Goal: Check status: Check status

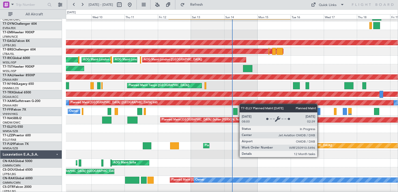
scroll to position [651, 0]
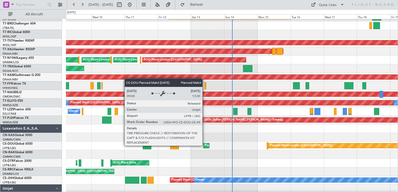
click at [205, 145] on div "Planned Maint [GEOGRAPHIC_DATA] ([GEOGRAPHIC_DATA])" at bounding box center [246, 146] width 82 height 8
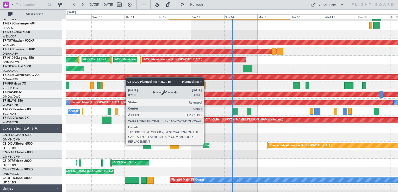
click at [206, 144] on div "Planned Maint [GEOGRAPHIC_DATA] ([GEOGRAPHIC_DATA])" at bounding box center [246, 146] width 82 height 8
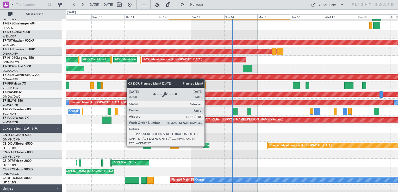
click at [206, 145] on div "Planned Maint [GEOGRAPHIC_DATA] ([GEOGRAPHIC_DATA])" at bounding box center [246, 146] width 82 height 8
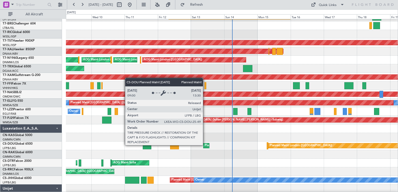
click at [206, 144] on div "Planned Maint [GEOGRAPHIC_DATA] ([GEOGRAPHIC_DATA])" at bounding box center [246, 146] width 82 height 8
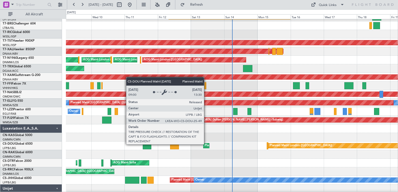
click at [206, 144] on div "Planned Maint [GEOGRAPHIC_DATA] ([GEOGRAPHIC_DATA])" at bounding box center [246, 146] width 82 height 8
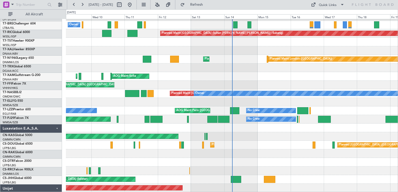
scroll to position [737, 0]
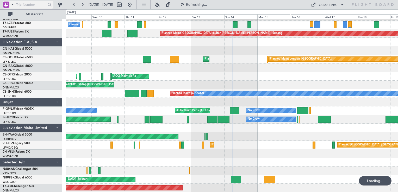
click at [7, 4] on div at bounding box center [6, 5] width 6 height 6
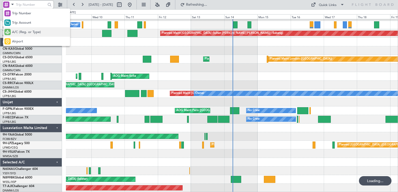
click at [26, 33] on span "A/C (Reg. or Type)" at bounding box center [26, 32] width 29 height 5
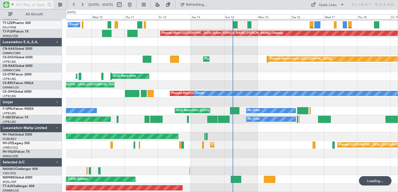
click at [26, 4] on input "text" at bounding box center [31, 5] width 30 height 8
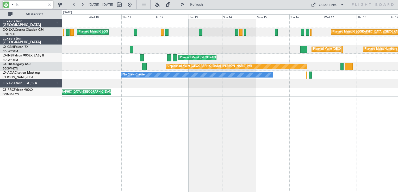
scroll to position [0, 0]
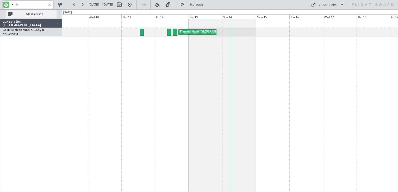
type input "l"
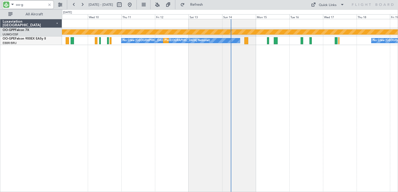
type input "oo-g"
click at [50, 5] on div at bounding box center [50, 5] width 6 height 6
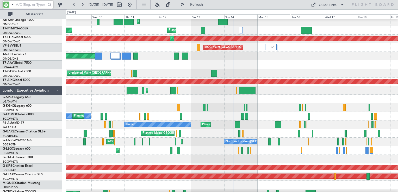
scroll to position [182, 0]
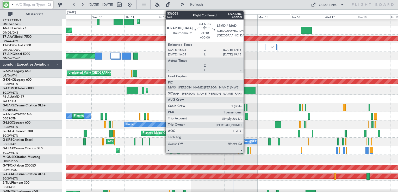
click at [246, 117] on div at bounding box center [246, 116] width 3 height 7
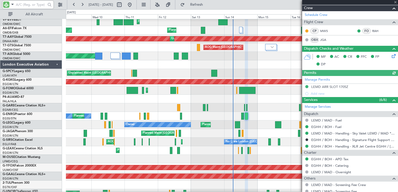
scroll to position [138, 0]
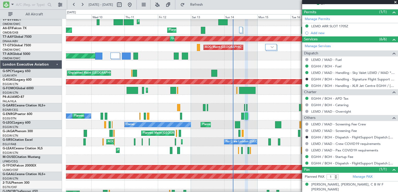
click at [396, 2] on span at bounding box center [394, 2] width 5 height 5
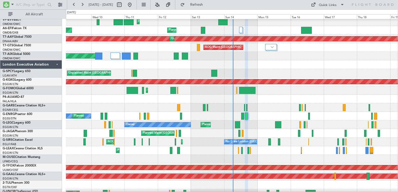
type input "0"
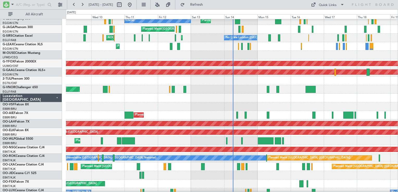
scroll to position [364, 0]
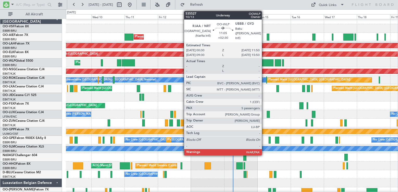
click at [264, 64] on div at bounding box center [266, 62] width 16 height 7
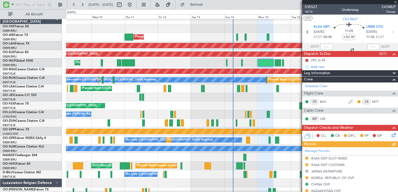
scroll to position [166, 0]
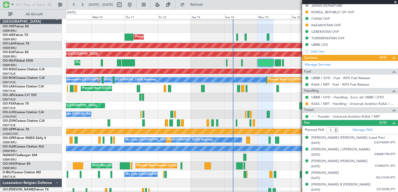
click at [395, 3] on span at bounding box center [394, 2] width 5 height 5
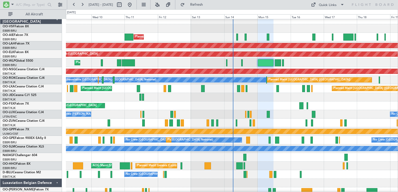
type input "0"
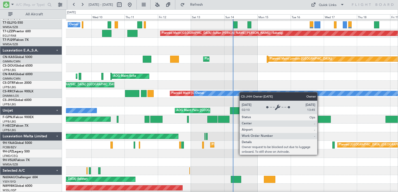
scroll to position [737, 0]
